Goal: Entertainment & Leisure: Consume media (video, audio)

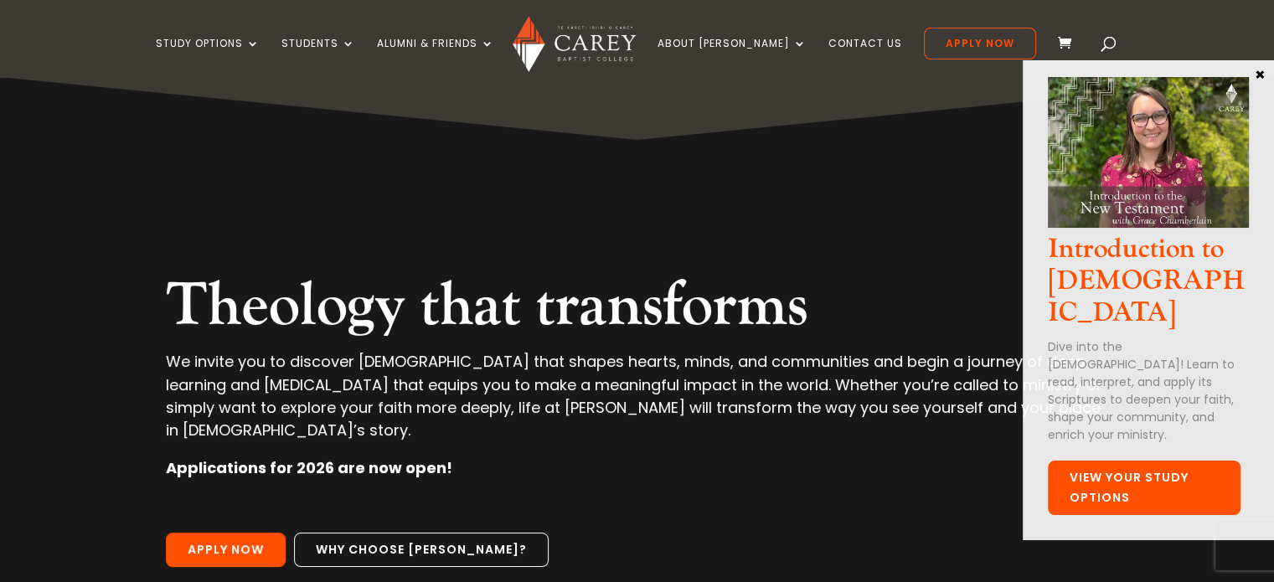
click at [1128, 465] on link "View Your Study Options" at bounding box center [1144, 488] width 193 height 55
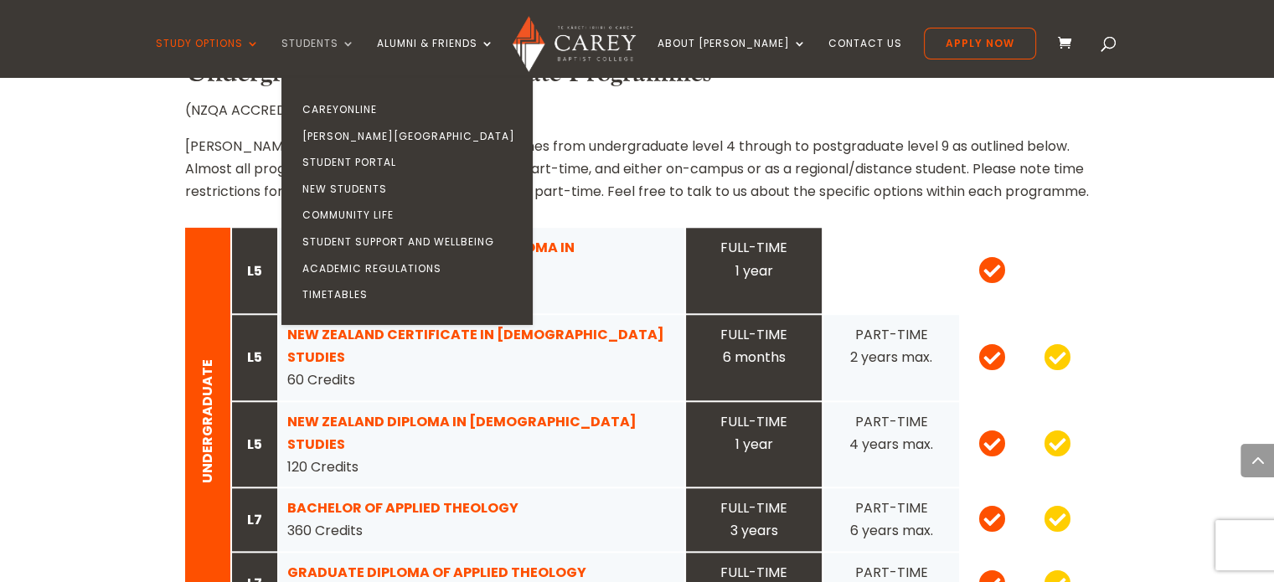
scroll to position [1340, 0]
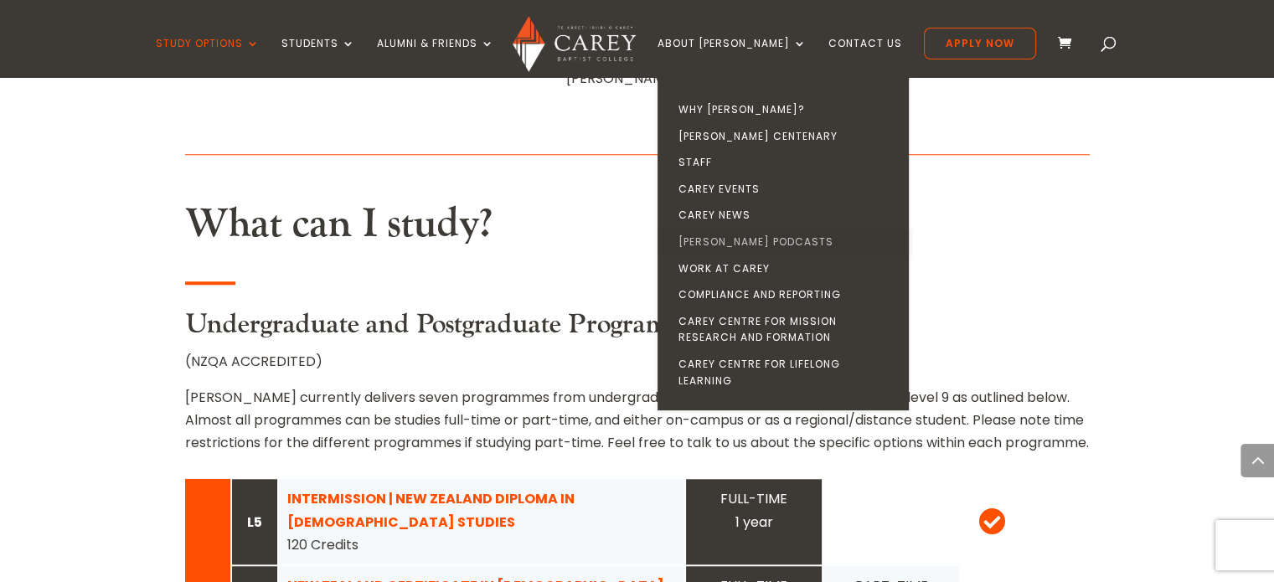
click at [780, 240] on link "[PERSON_NAME] Podcasts" at bounding box center [787, 242] width 251 height 27
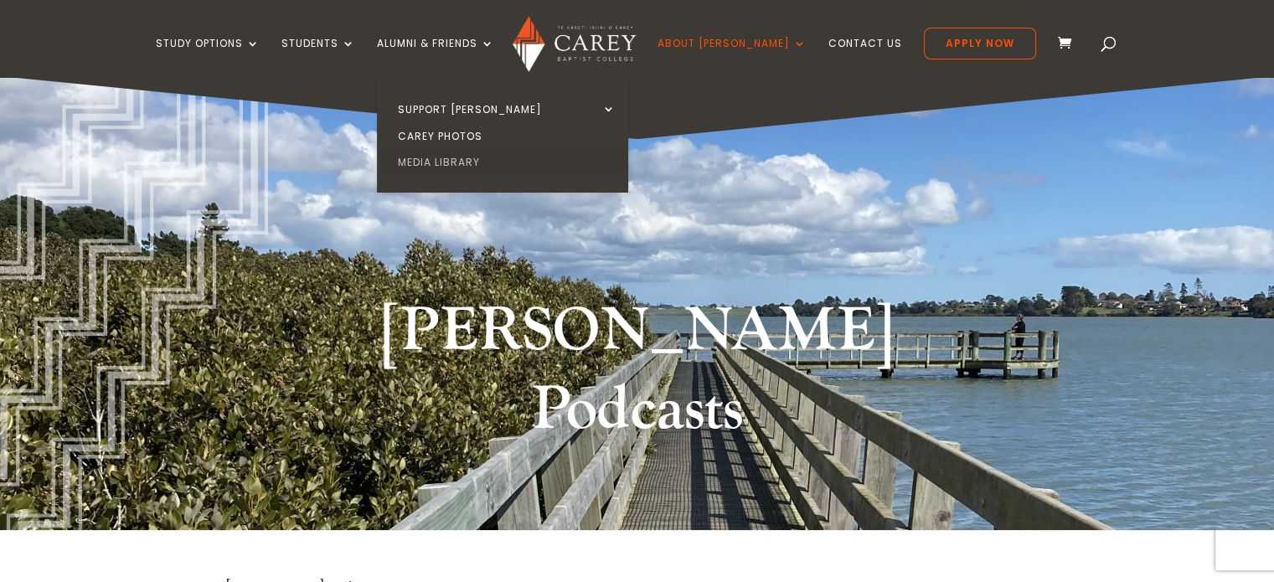
click at [472, 157] on link "Media Library" at bounding box center [506, 162] width 251 height 27
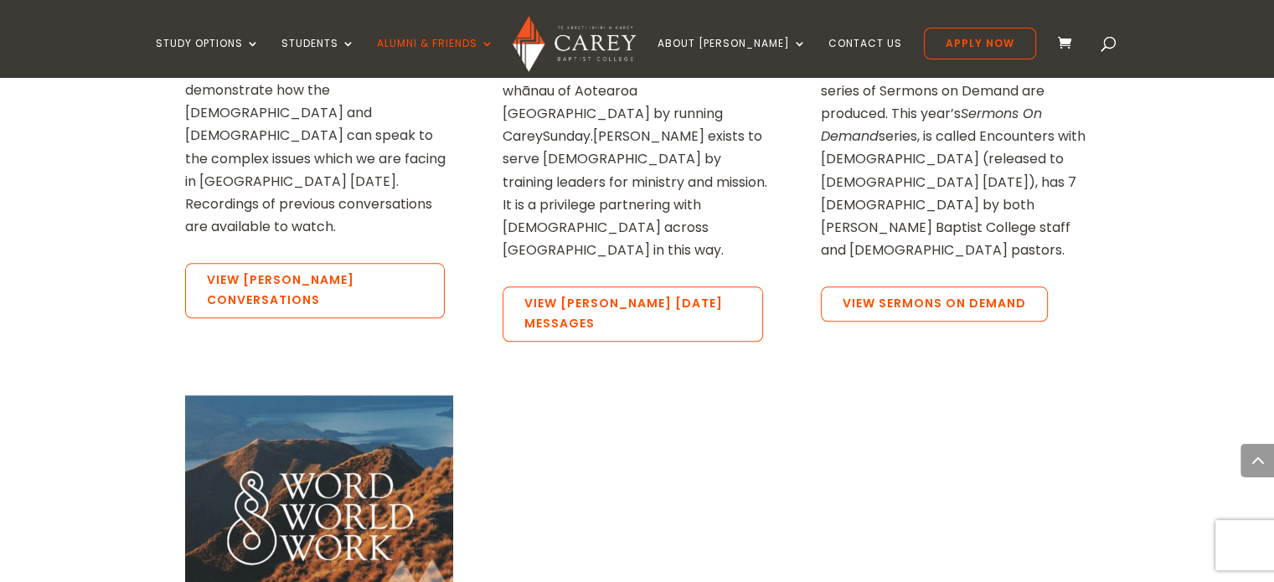
scroll to position [1424, 0]
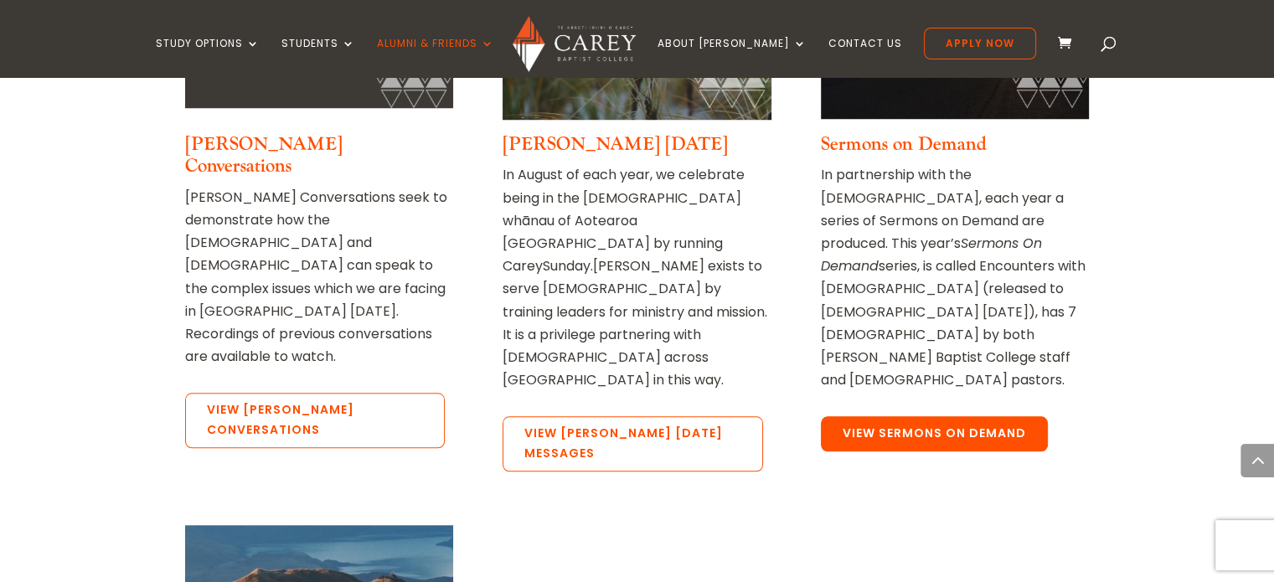
click at [931, 416] on link "View Sermons on Demand" at bounding box center [934, 433] width 227 height 35
